Goal: Task Accomplishment & Management: Manage account settings

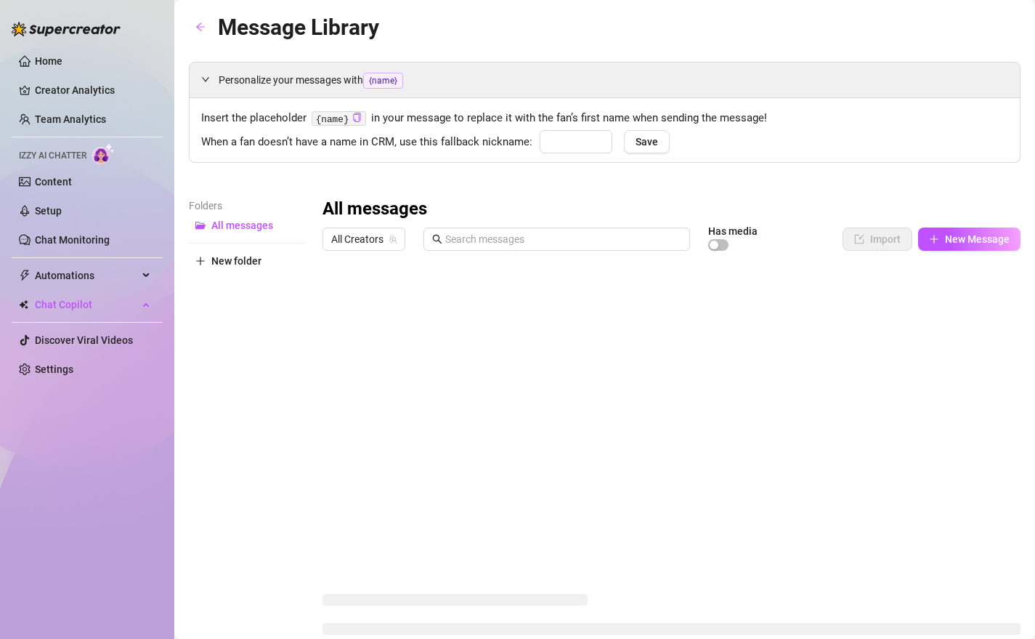
type input "babe"
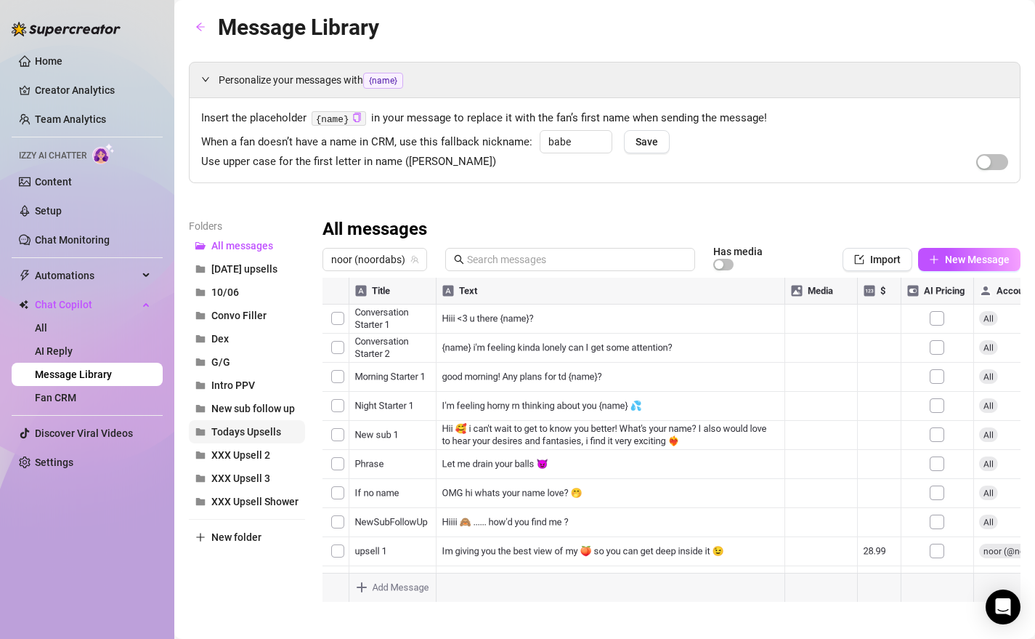
click at [250, 426] on span "Todays Upsells" at bounding box center [246, 432] width 70 height 12
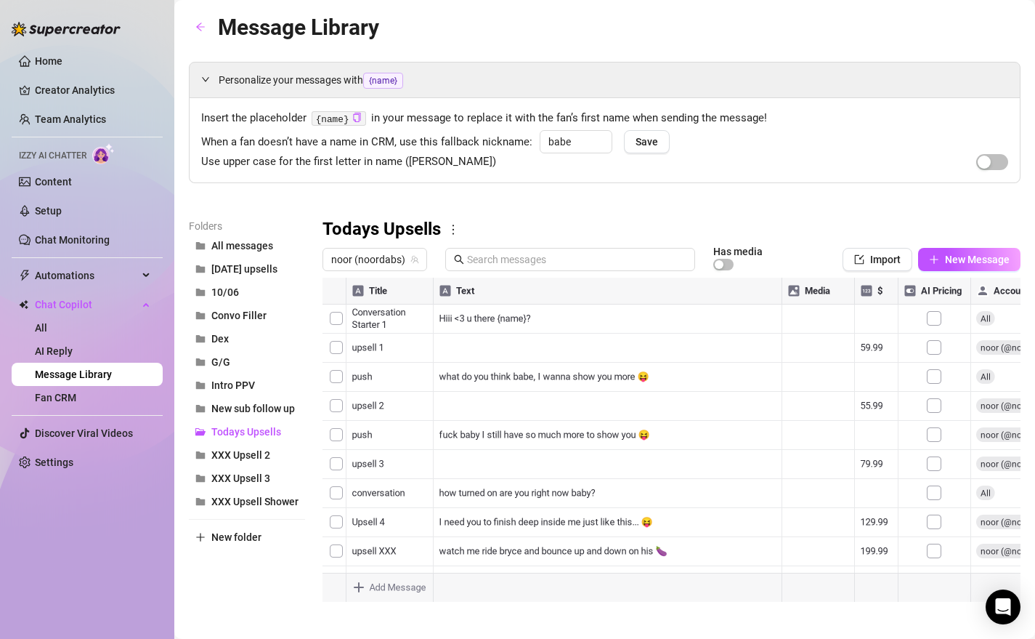
click at [357, 272] on div "noor (noordabs) Has media Import New Message" at bounding box center [672, 262] width 698 height 31
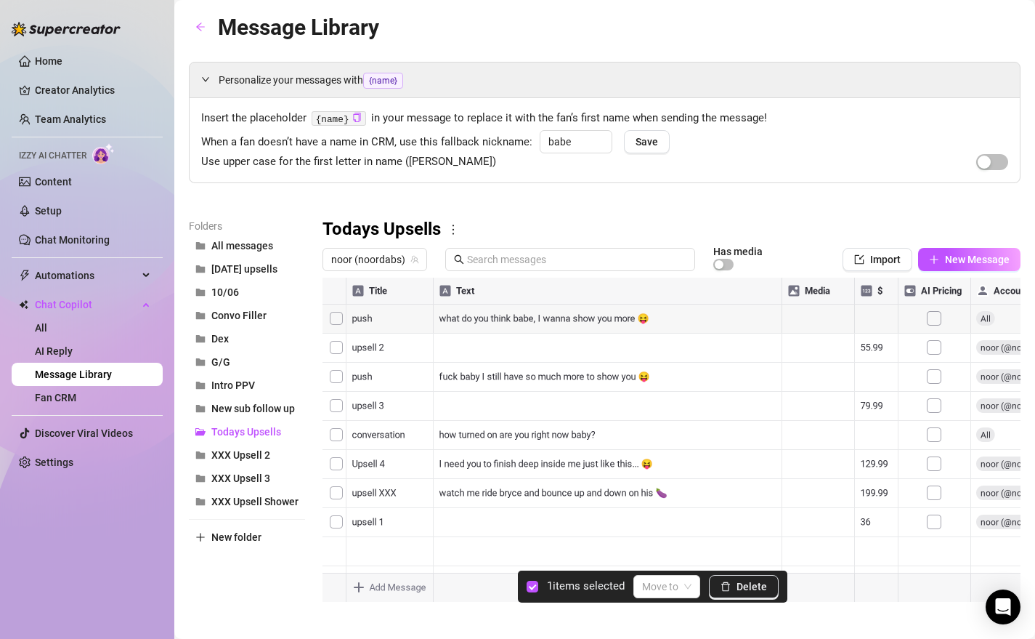
click at [341, 351] on div at bounding box center [672, 440] width 698 height 324
click at [668, 597] on div "Move to" at bounding box center [667, 586] width 67 height 23
click at [663, 396] on div "All messages" at bounding box center [689, 395] width 85 height 16
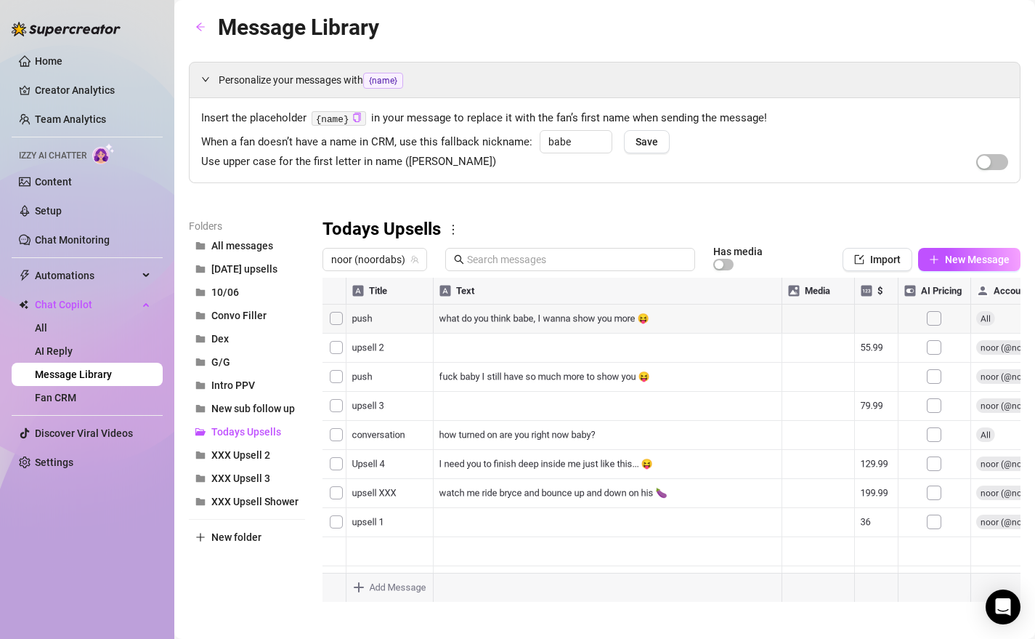
drag, startPoint x: 326, startPoint y: 541, endPoint x: 341, endPoint y: 349, distance: 193.1
click at [341, 349] on div at bounding box center [672, 440] width 698 height 324
